Goal: Check status: Check status

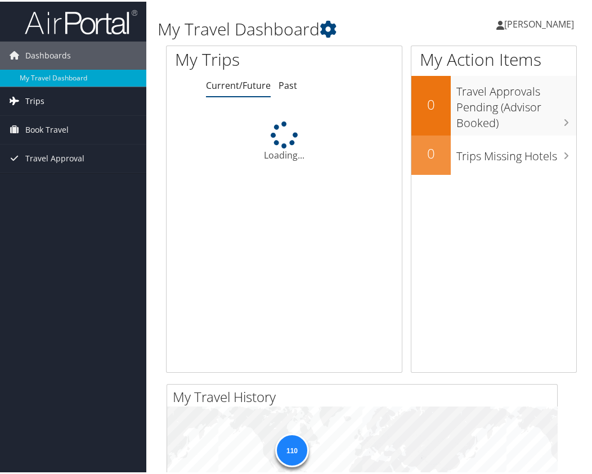
click at [38, 97] on span "Trips" at bounding box center [34, 100] width 19 height 28
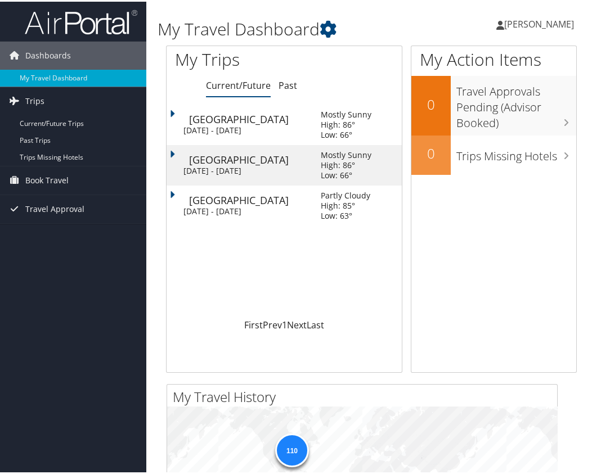
click at [234, 122] on div "[GEOGRAPHIC_DATA]" at bounding box center [249, 118] width 120 height 10
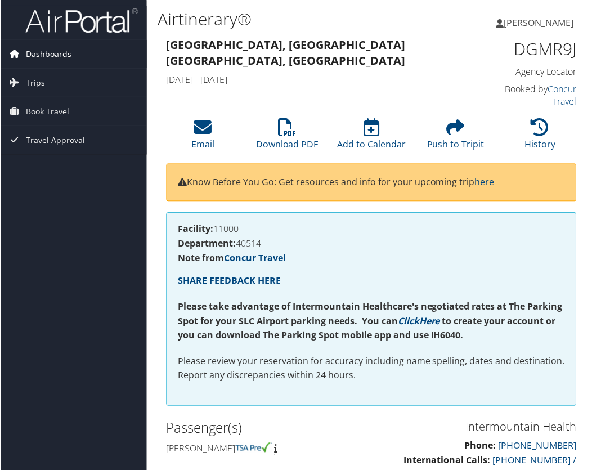
click at [41, 55] on span "Dashboards" at bounding box center [48, 54] width 46 height 28
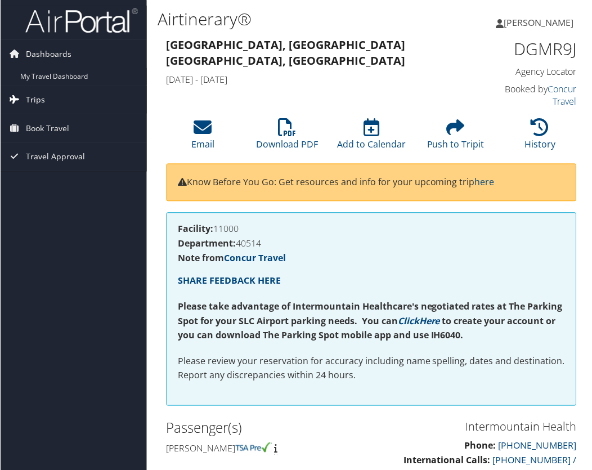
click at [34, 95] on span "Trips" at bounding box center [34, 100] width 19 height 28
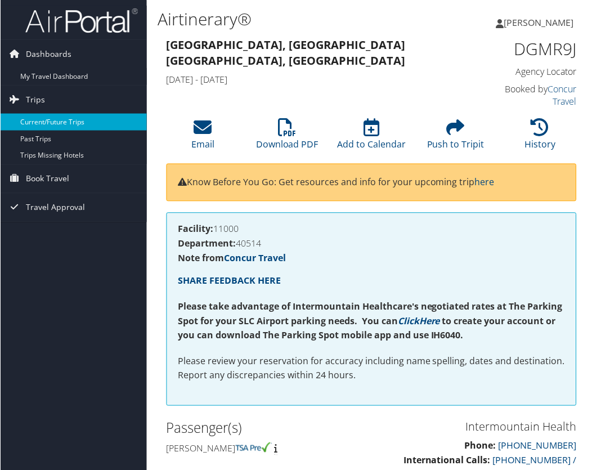
click at [38, 119] on link "Current/Future Trips" at bounding box center [73, 122] width 146 height 17
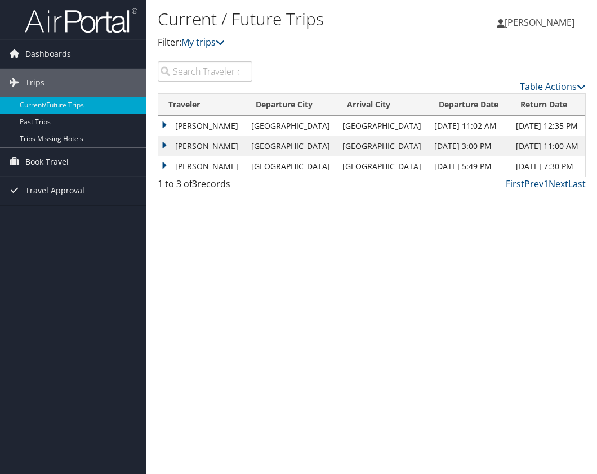
click at [204, 167] on td "JOSHUA DAVID MCLIN" at bounding box center [201, 166] width 87 height 20
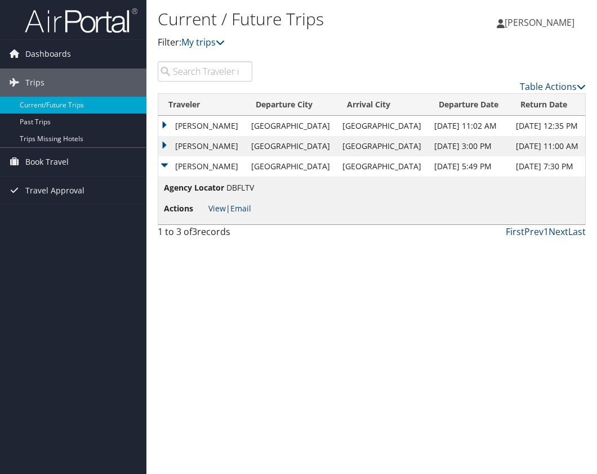
click at [206, 146] on td "JOSHUA DAVID MCLIN" at bounding box center [201, 146] width 87 height 20
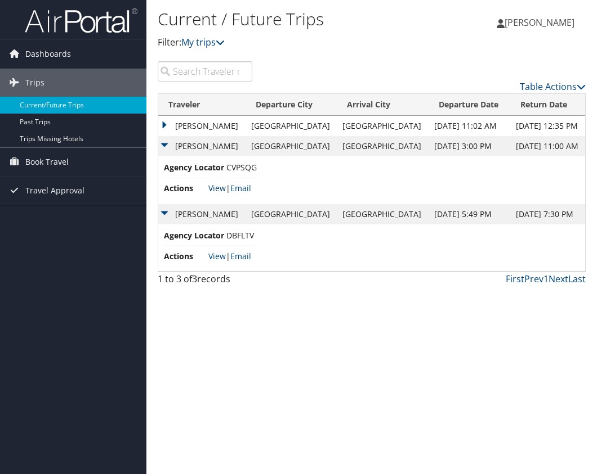
click at [218, 189] on link "View" at bounding box center [216, 188] width 17 height 11
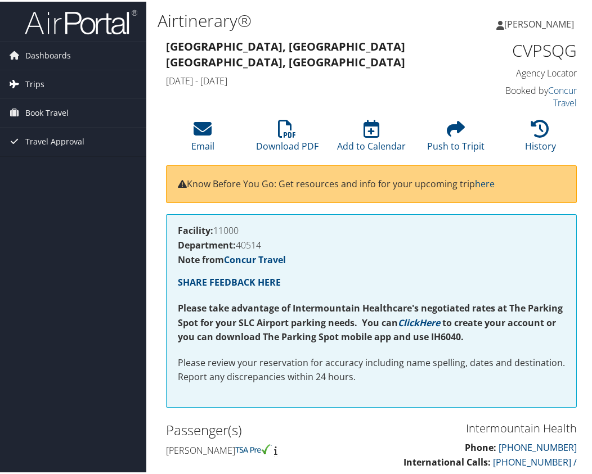
click at [26, 81] on span "Trips" at bounding box center [34, 83] width 19 height 28
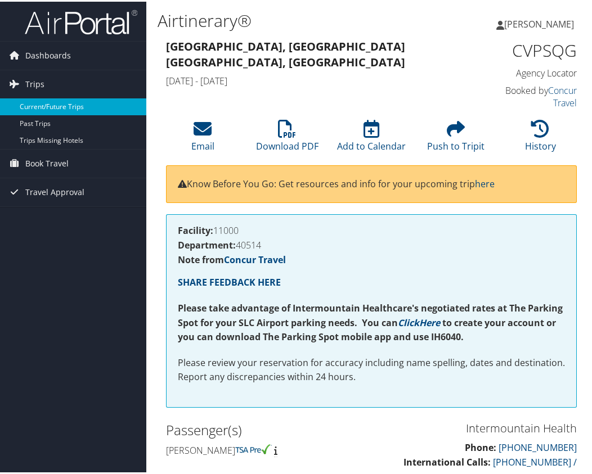
click at [39, 101] on link "Current/Future Trips" at bounding box center [73, 105] width 146 height 17
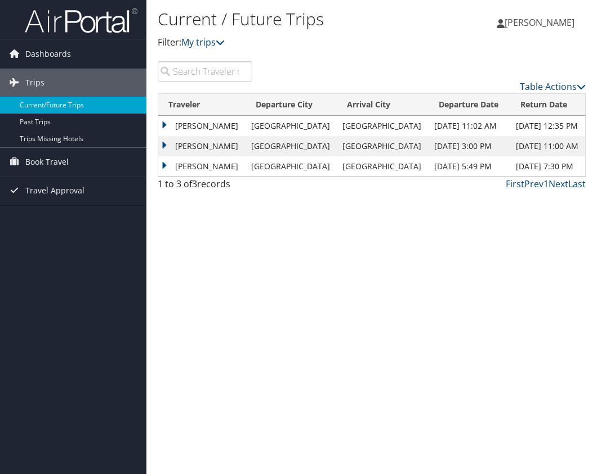
click at [164, 126] on td "[PERSON_NAME]" at bounding box center [201, 126] width 87 height 20
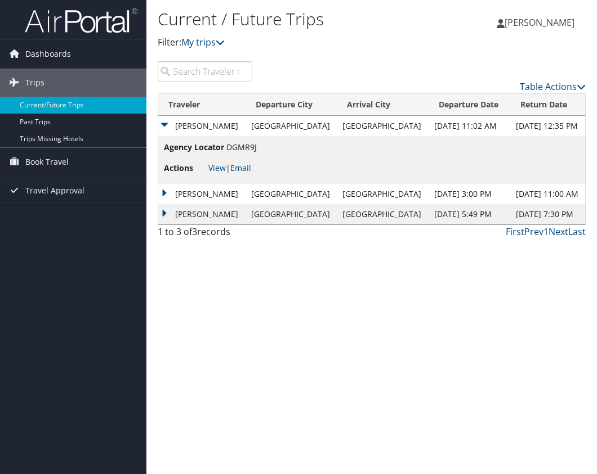
click at [165, 194] on td "JOSHUA DAVID MCLIN" at bounding box center [201, 194] width 87 height 20
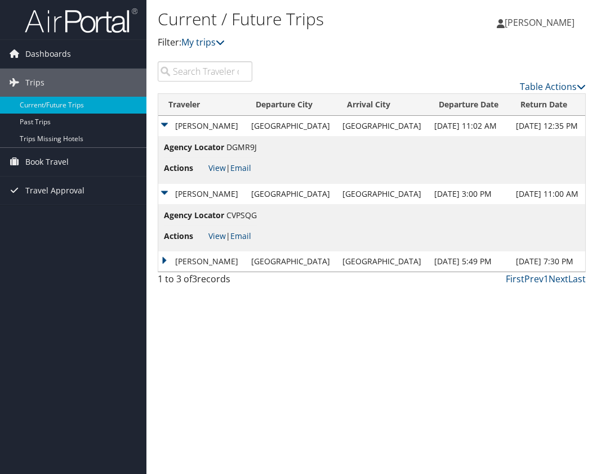
click at [165, 257] on td "JOSHUA DAVID MCLIN" at bounding box center [201, 262] width 87 height 20
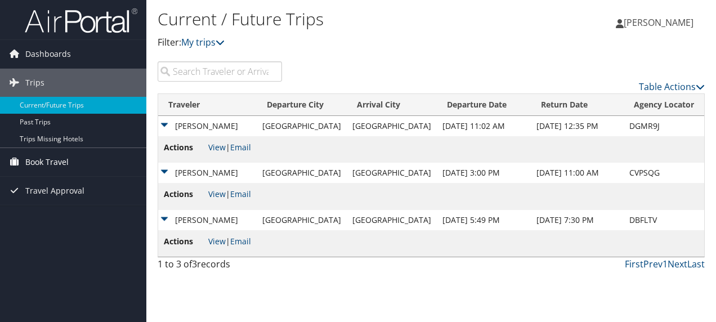
click at [39, 163] on span "Book Travel" at bounding box center [46, 162] width 43 height 28
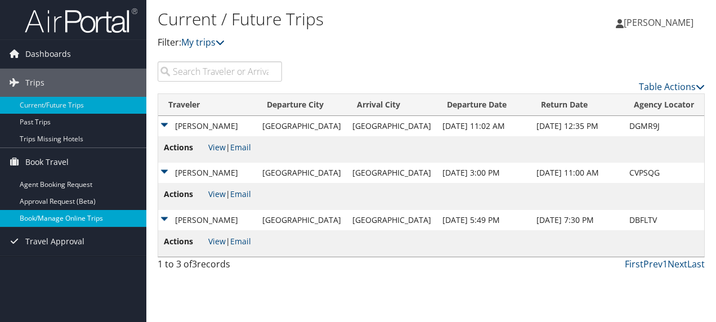
click at [39, 217] on link "Book/Manage Online Trips" at bounding box center [73, 218] width 146 height 17
click at [42, 218] on link "Book/Manage Online Trips" at bounding box center [73, 218] width 146 height 17
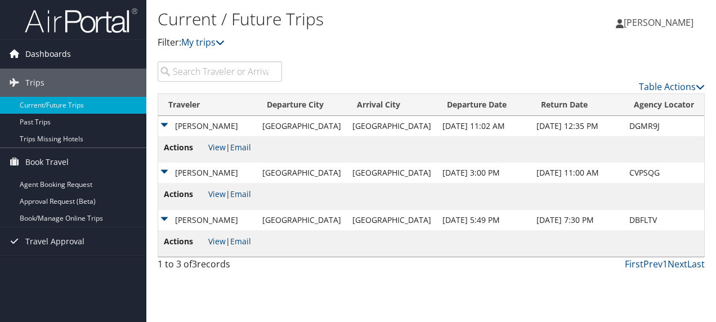
click at [51, 52] on span "Dashboards" at bounding box center [48, 54] width 46 height 28
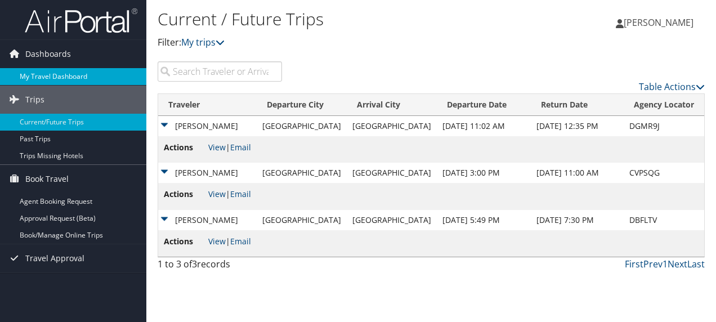
click at [38, 73] on link "My Travel Dashboard" at bounding box center [73, 76] width 146 height 17
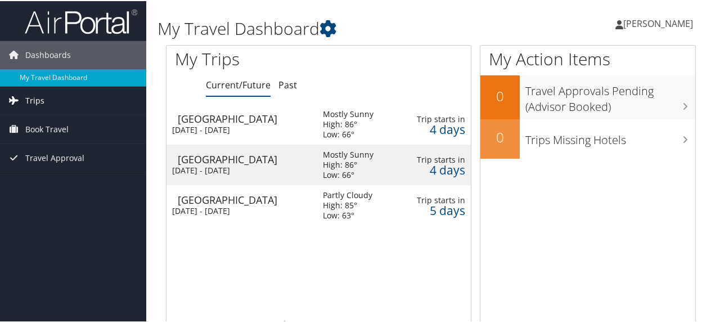
click at [37, 96] on span "Trips" at bounding box center [34, 100] width 19 height 28
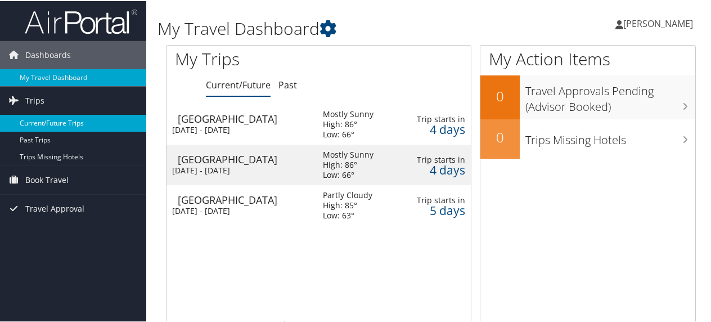
click at [35, 122] on link "Current/Future Trips" at bounding box center [73, 122] width 146 height 17
